Goal: Task Accomplishment & Management: Manage account settings

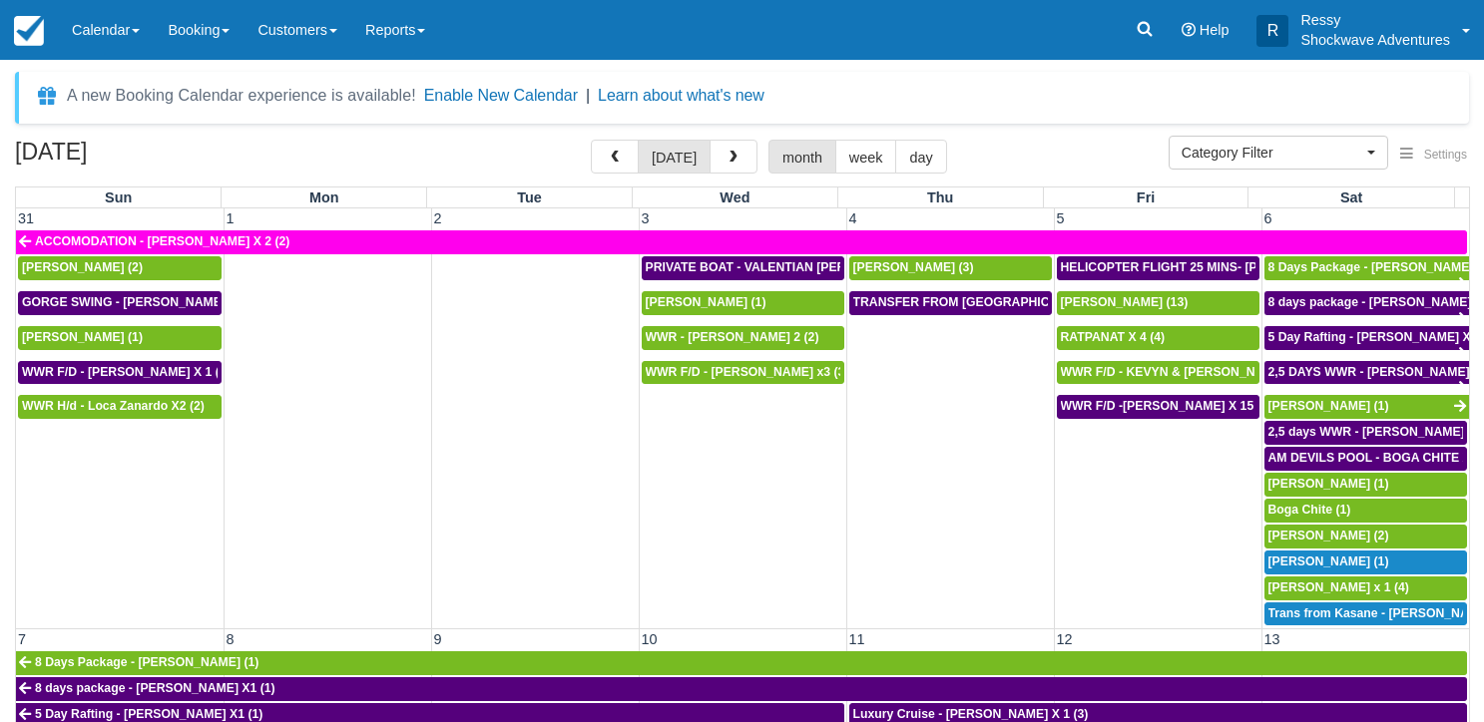
select select
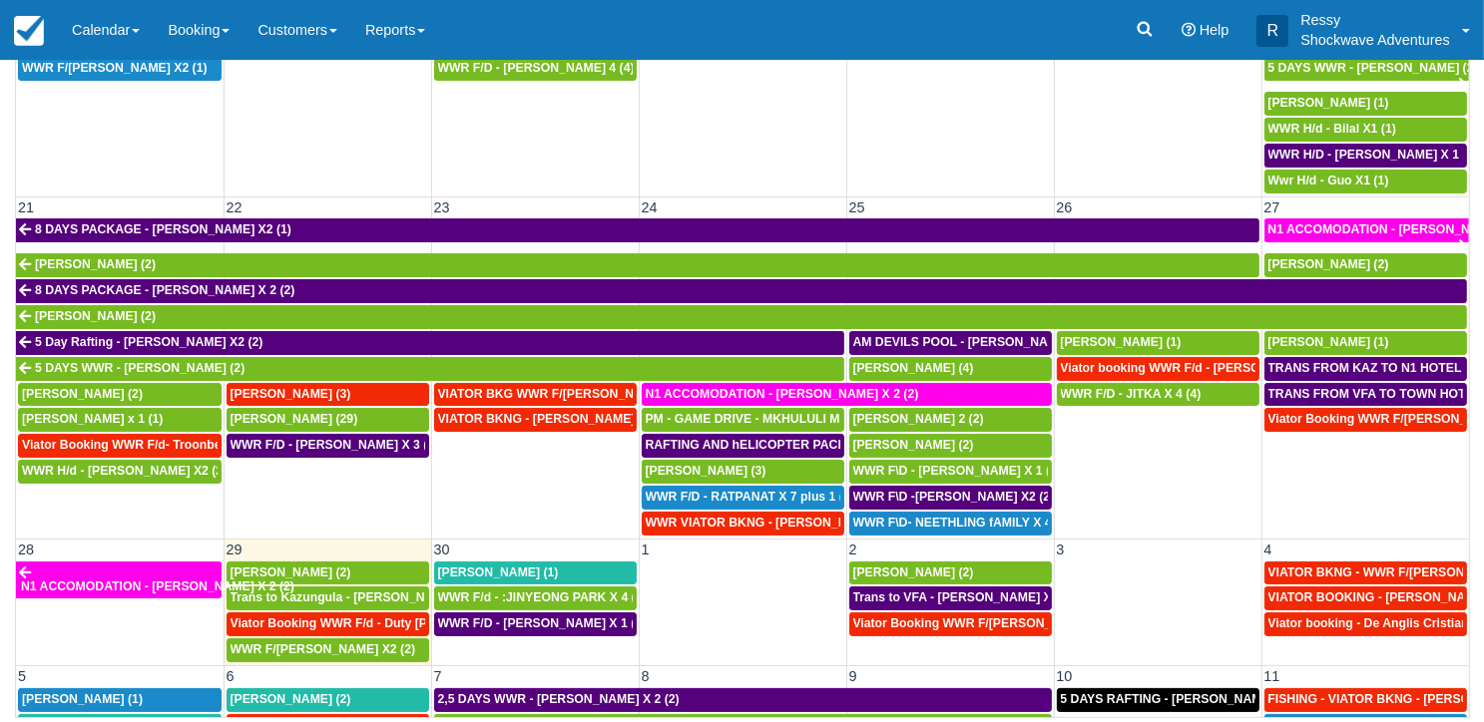
scroll to position [898, 0]
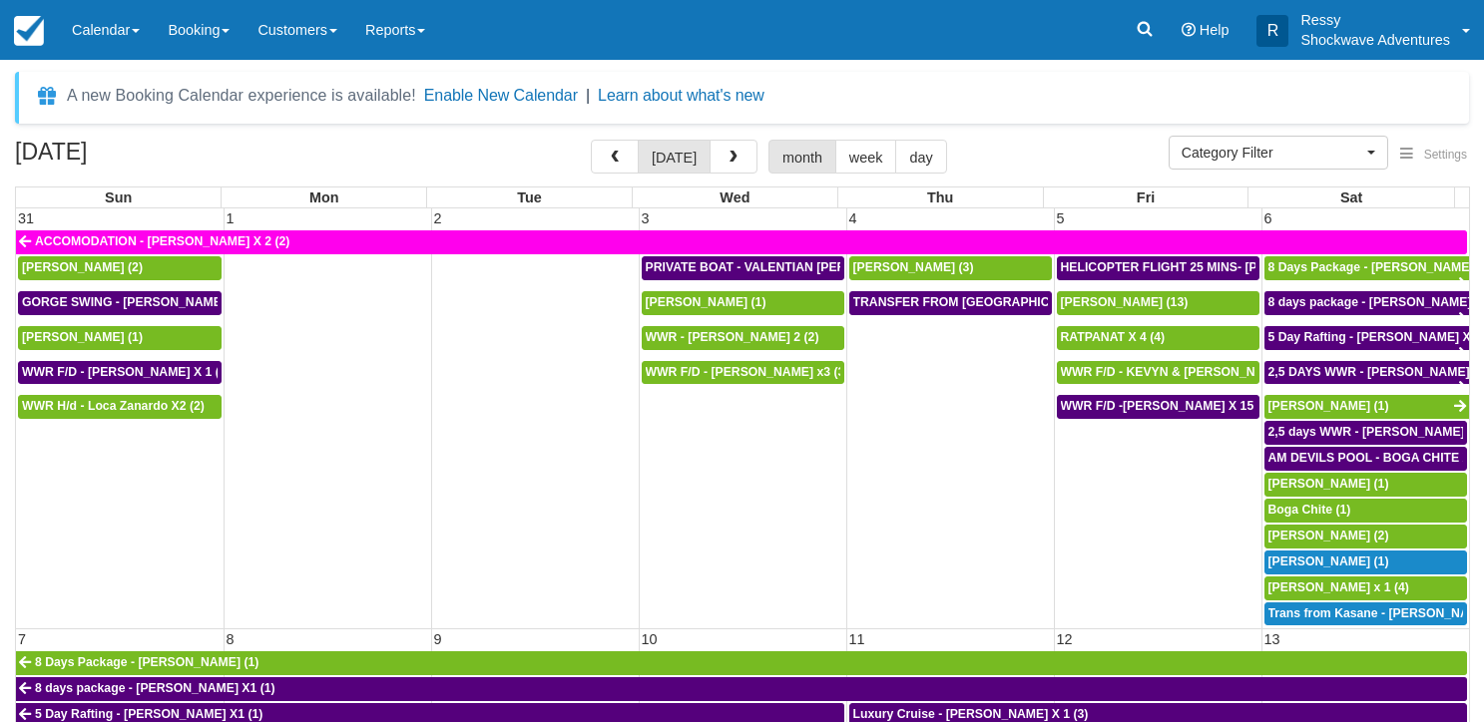
select select
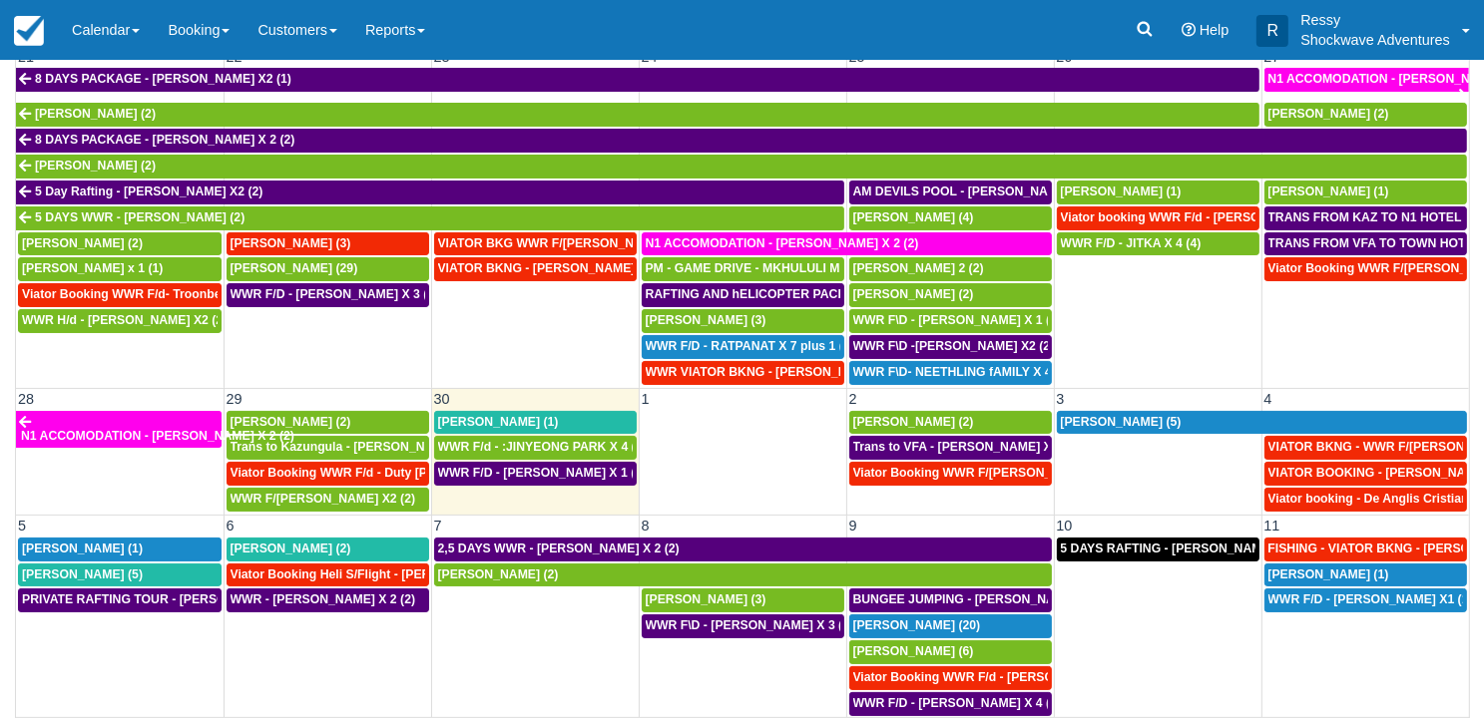
scroll to position [977, 0]
